Goal: Information Seeking & Learning: Learn about a topic

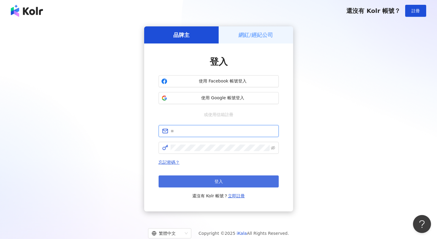
type input "**********"
click at [232, 178] on button "登入" at bounding box center [219, 182] width 120 height 12
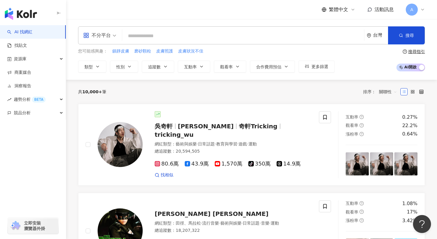
click at [199, 31] on input "search" at bounding box center [243, 35] width 237 height 11
click at [199, 32] on input "search" at bounding box center [243, 35] width 237 height 11
paste input "********"
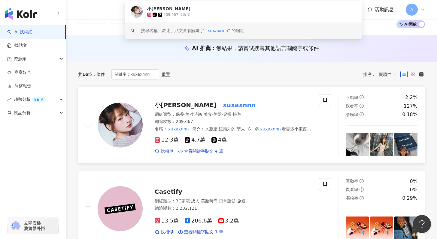
scroll to position [64, 0]
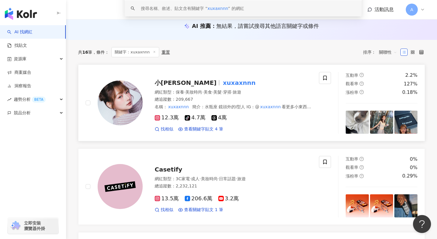
click at [222, 80] on div "小徐🌱 xuxaxnnn" at bounding box center [233, 83] width 157 height 8
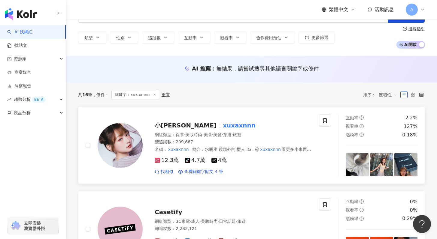
scroll to position [0, 0]
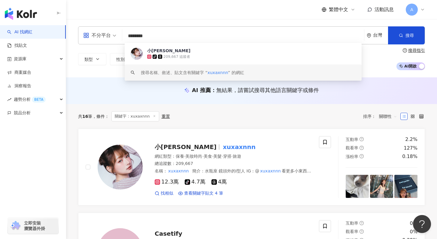
drag, startPoint x: 151, startPoint y: 36, endPoint x: 64, endPoint y: 36, distance: 87.1
paste input "****"
type input "**********"
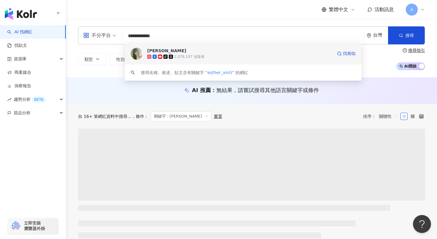
click at [194, 47] on div "吳心緹 tiktok-icon 2,078,197 追蹤者 找相似" at bounding box center [243, 54] width 237 height 22
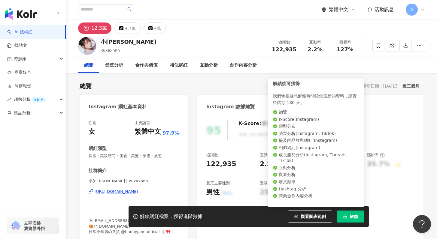
click at [353, 220] on button "解鎖" at bounding box center [351, 217] width 28 height 12
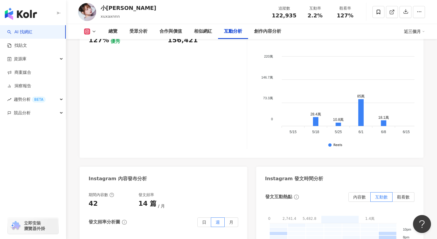
scroll to position [1208, 0]
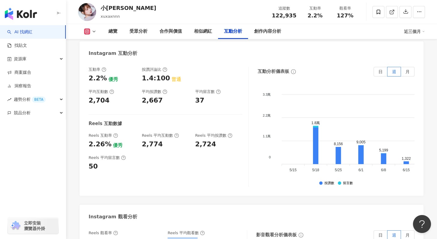
drag, startPoint x: 169, startPoint y: 227, endPoint x: 200, endPoint y: 225, distance: 31.1
click at [200, 235] on div "156,421" at bounding box center [204, 242] width 73 height 9
copy div "156,421"
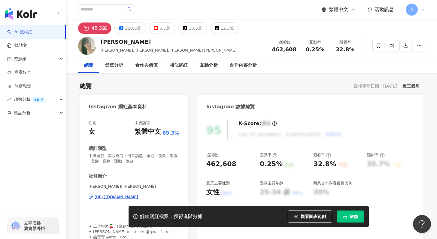
click at [346, 214] on button "解鎖" at bounding box center [351, 217] width 28 height 12
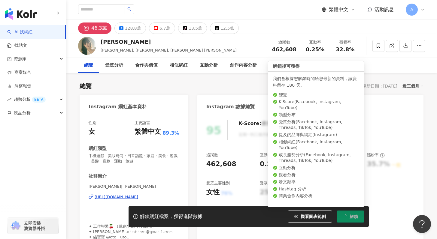
click at [350, 219] on span "解鎖" at bounding box center [354, 216] width 8 height 5
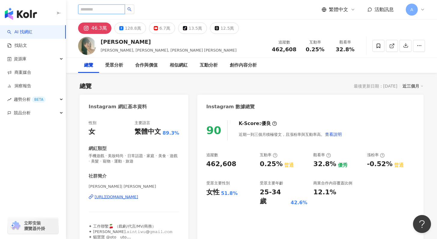
click at [93, 10] on input "search" at bounding box center [101, 10] width 47 height 10
paste input "********"
type input "********"
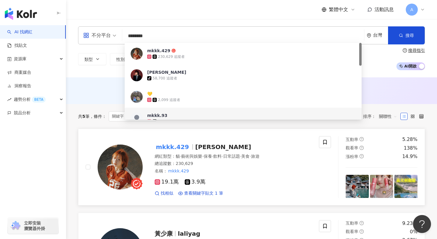
click at [187, 151] on div "mkkk.429 小橘" at bounding box center [233, 147] width 157 height 8
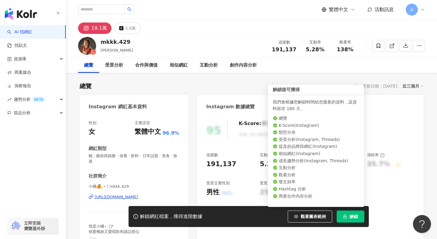
click at [354, 219] on span "解鎖" at bounding box center [354, 216] width 8 height 5
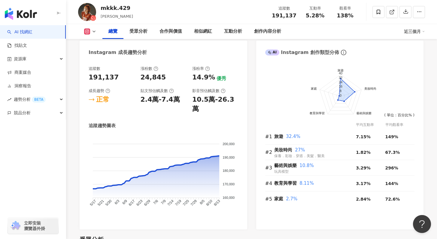
scroll to position [348, 0]
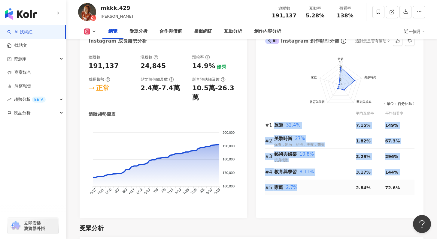
drag, startPoint x: 275, startPoint y: 120, endPoint x: 299, endPoint y: 182, distance: 66.5
click at [299, 182] on tbody "#1 旅遊 32.4% 7.15% 149% #2 美妝時尚 27% 保養．彩妝．穿搭．美髮．醫美 1.82% 67.3% #3 藝術與娛樂 10.8% 玩具…" at bounding box center [340, 157] width 150 height 78
copy tbody "旅遊 32.4% 7.15% 149% #2 美妝時尚 27% 保養．彩妝．穿搭．美髮．醫美 1.82% 67.3% #3 藝術與娛樂 10.8% 玩具模型 …"
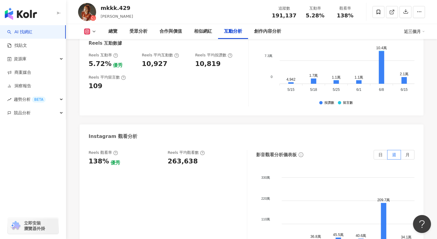
scroll to position [1321, 0]
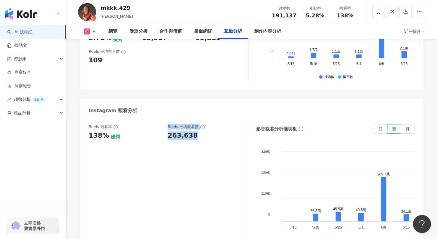
drag, startPoint x: 193, startPoint y: 113, endPoint x: 164, endPoint y: 114, distance: 29.2
click at [164, 124] on div "Reels 觀看率 138% 優秀 [PERSON_NAME] 平均觀看數 263,638" at bounding box center [165, 132] width 152 height 16
click at [184, 131] on div "263,638" at bounding box center [183, 135] width 30 height 9
drag, startPoint x: 192, startPoint y: 113, endPoint x: 168, endPoint y: 114, distance: 24.0
click at [168, 131] on div "263,638" at bounding box center [183, 135] width 30 height 9
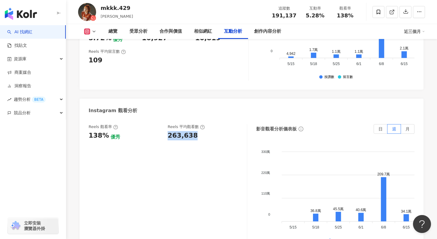
copy div "263,638"
